Goal: Find specific page/section: Find specific page/section

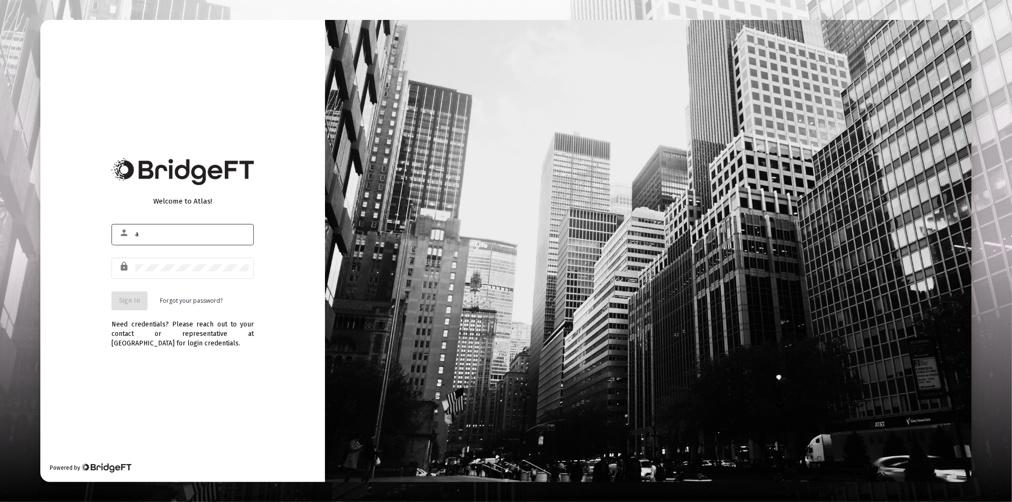
type input "[PERSON_NAME][EMAIL_ADDRESS][DOMAIN_NAME]"
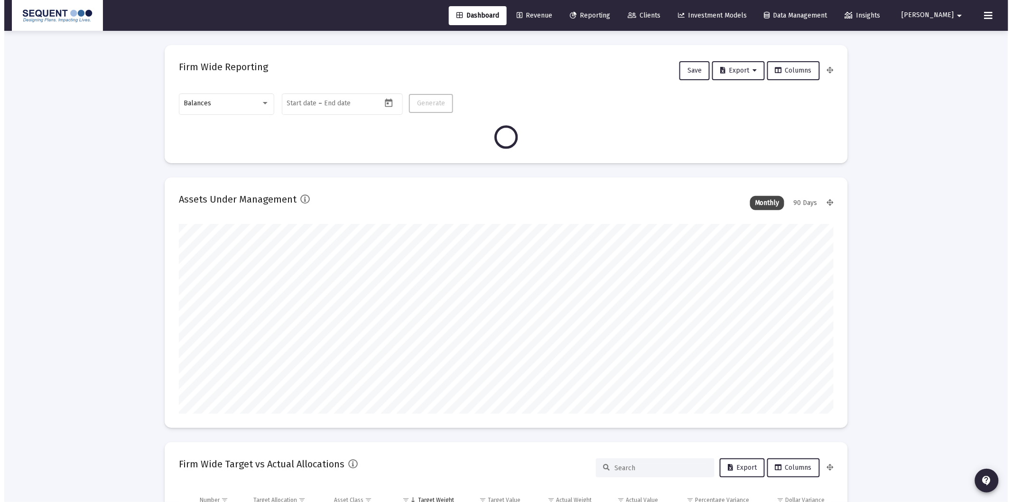
scroll to position [190, 352]
click at [656, 13] on span "Clients" at bounding box center [639, 15] width 33 height 8
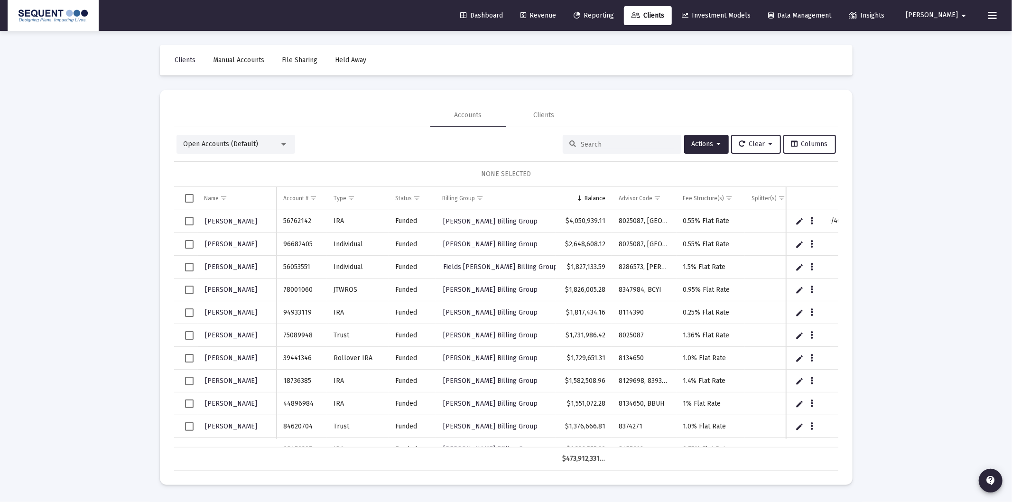
click at [600, 141] on input at bounding box center [627, 144] width 93 height 8
paste input "8430533"
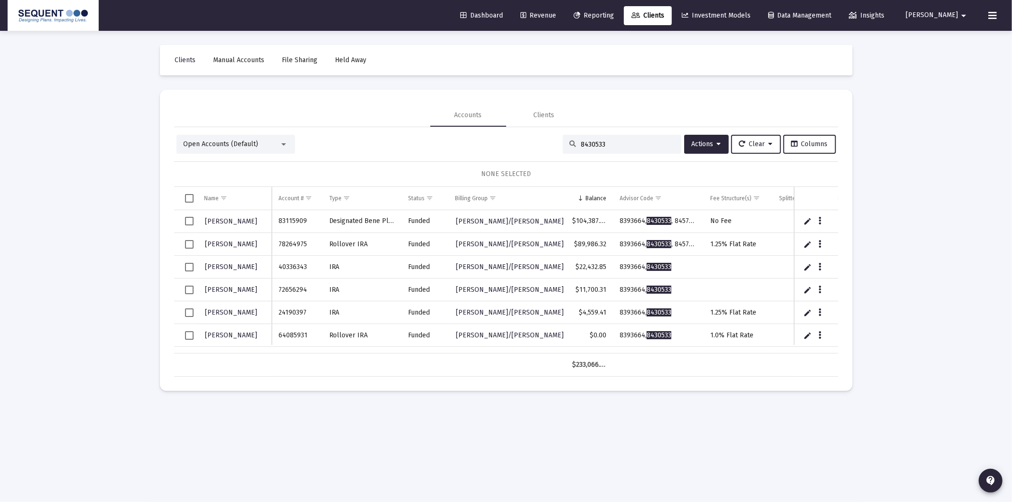
type input "8430533"
